Goal: Subscribe to service/newsletter

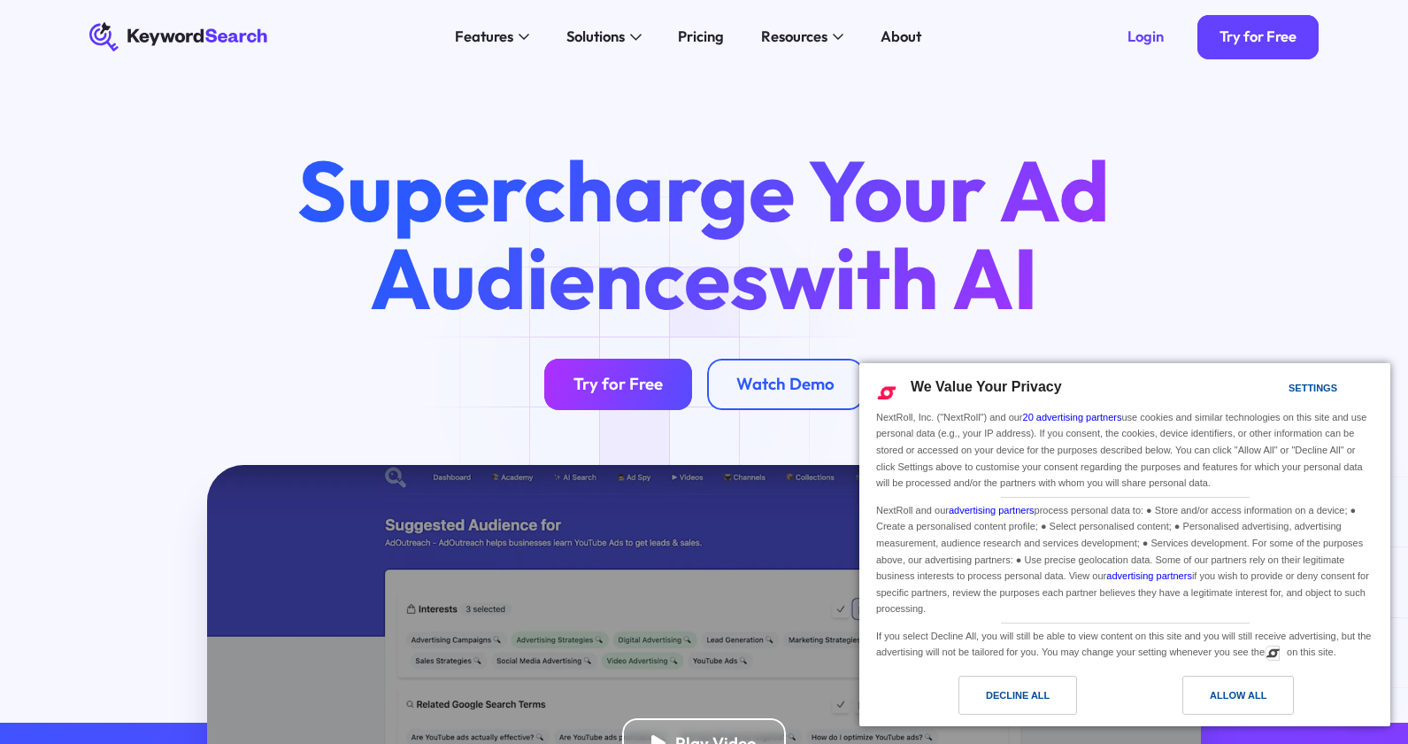
click at [645, 380] on div "Try for Free" at bounding box center [618, 384] width 89 height 20
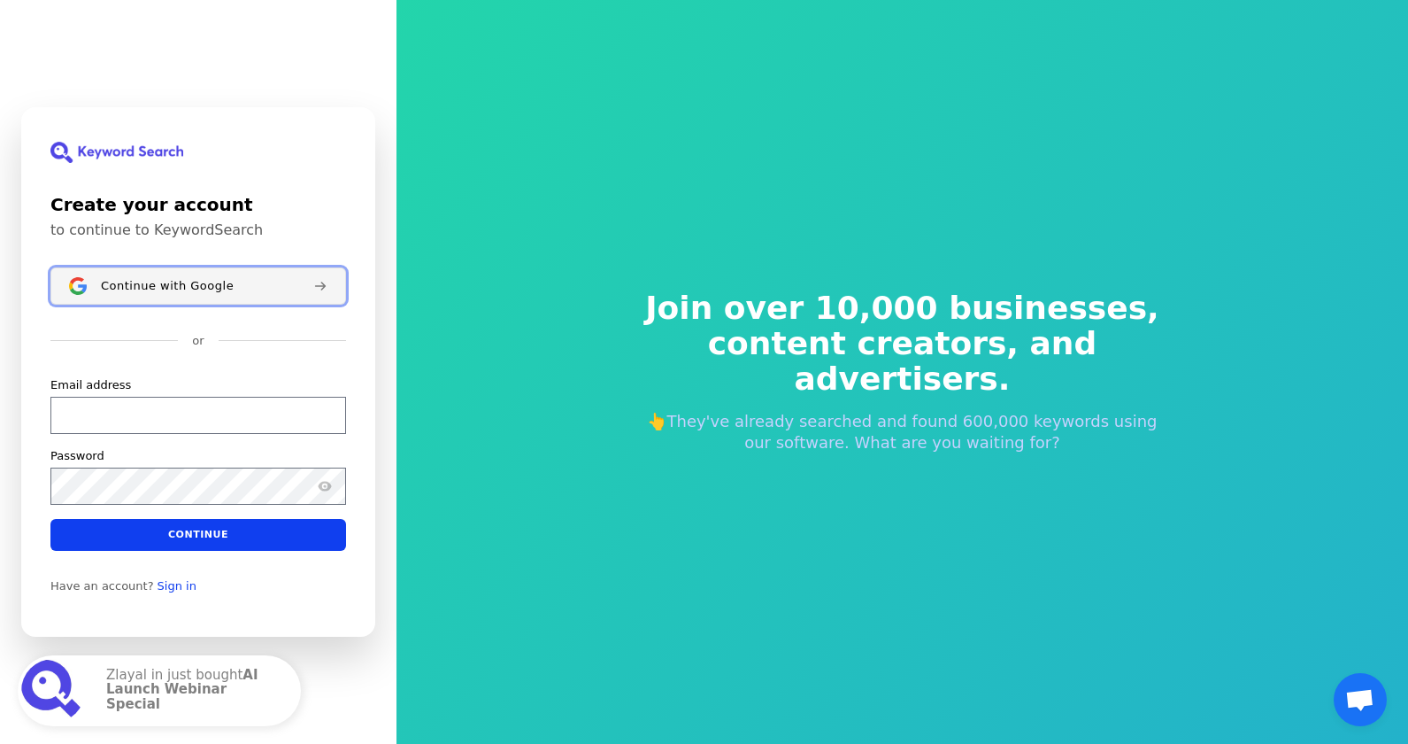
click at [189, 279] on span "Continue with Google" at bounding box center [167, 286] width 133 height 14
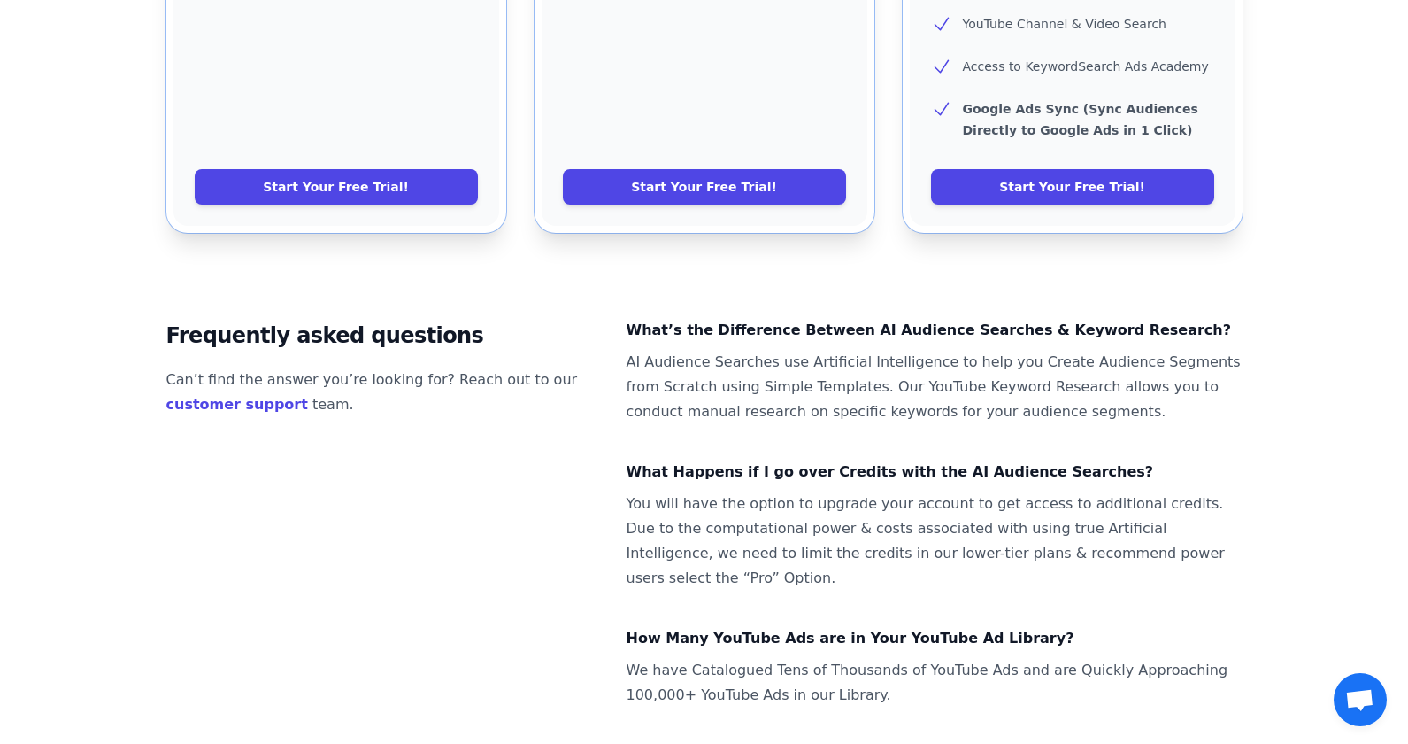
scroll to position [1083, 0]
